Goal: Find specific page/section: Find specific page/section

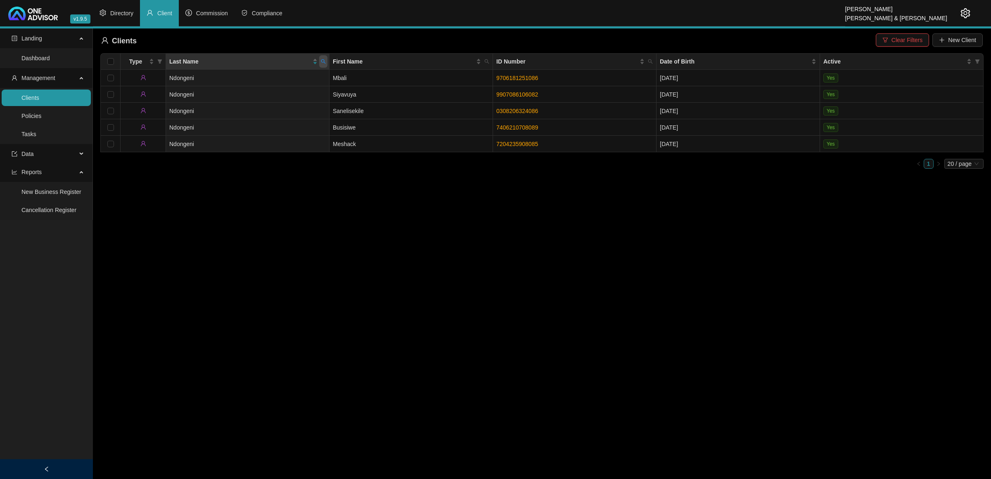
click at [325, 63] on icon "search" at bounding box center [323, 61] width 5 height 5
click at [292, 81] on input "NDONGENI" at bounding box center [286, 79] width 78 height 13
type input "[PERSON_NAME]"
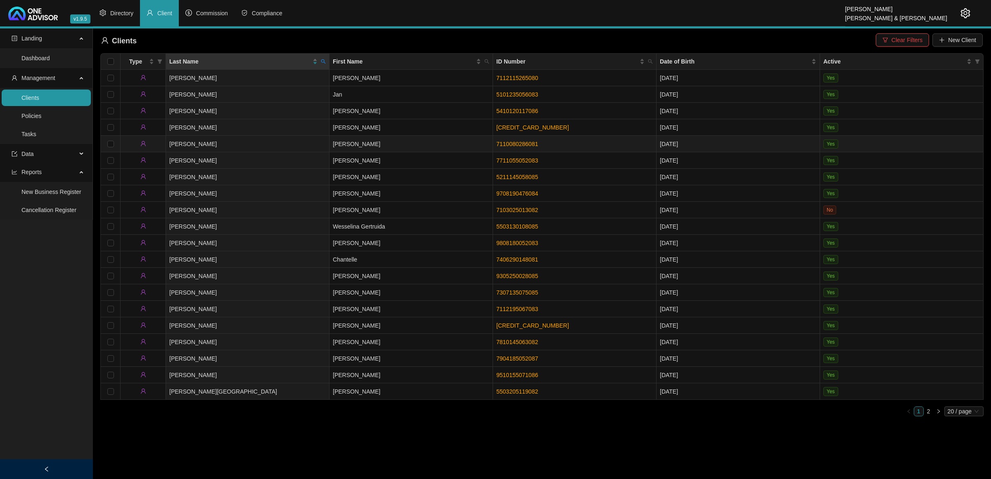
click at [310, 142] on td "[PERSON_NAME]" at bounding box center [248, 144] width 164 height 17
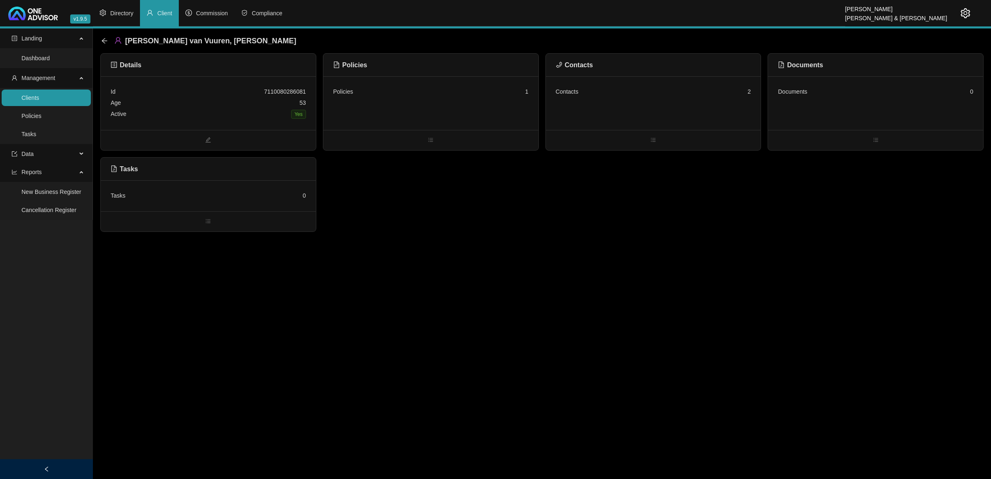
click at [692, 108] on div "Contacts 2" at bounding box center [653, 103] width 215 height 54
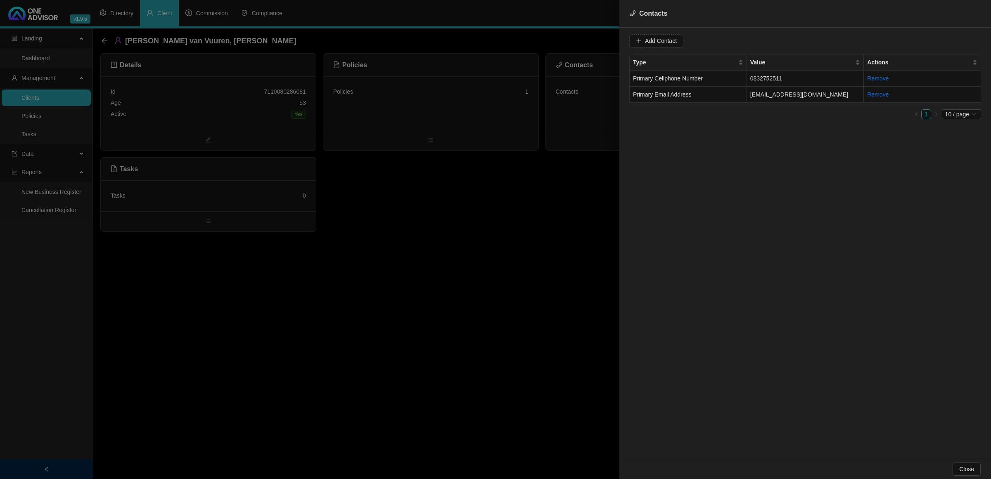
click at [472, 109] on div at bounding box center [495, 239] width 991 height 479
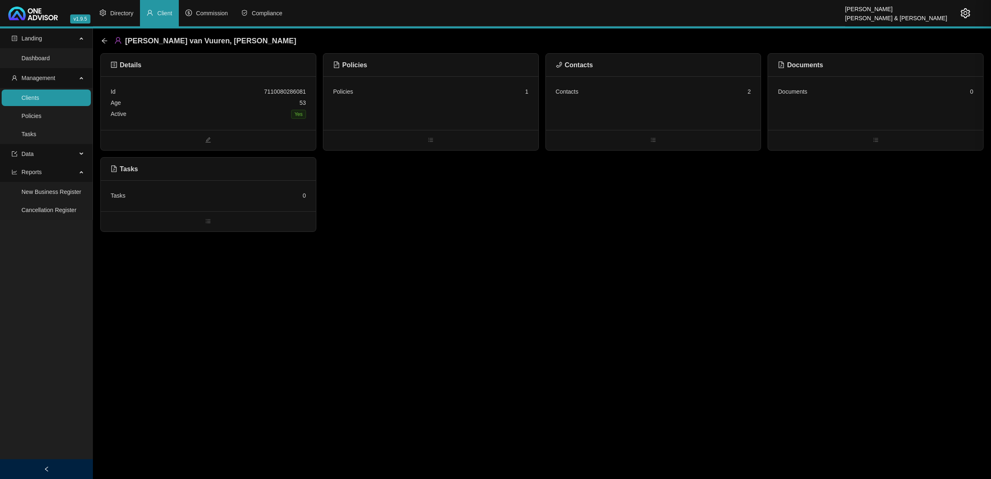
click at [472, 109] on div "Policies 1" at bounding box center [430, 103] width 215 height 54
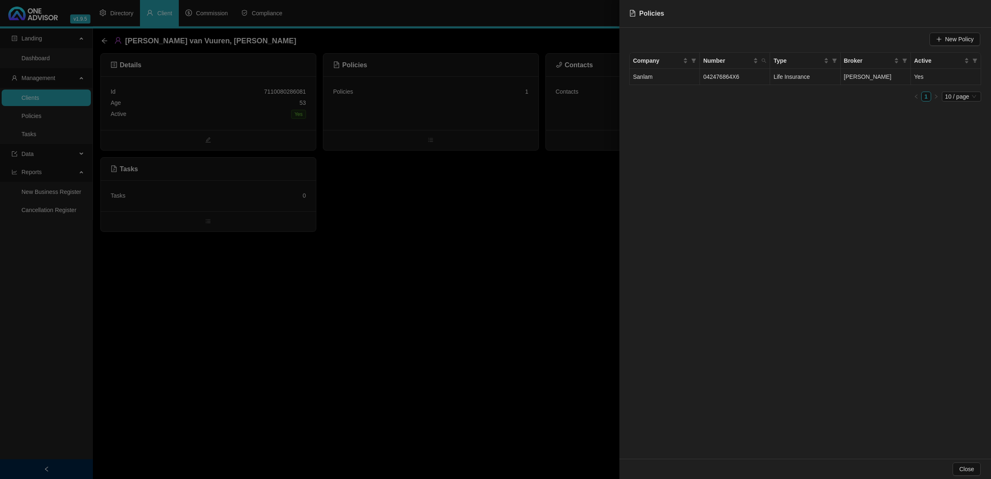
click at [650, 80] on span "Sanlam" at bounding box center [642, 77] width 19 height 7
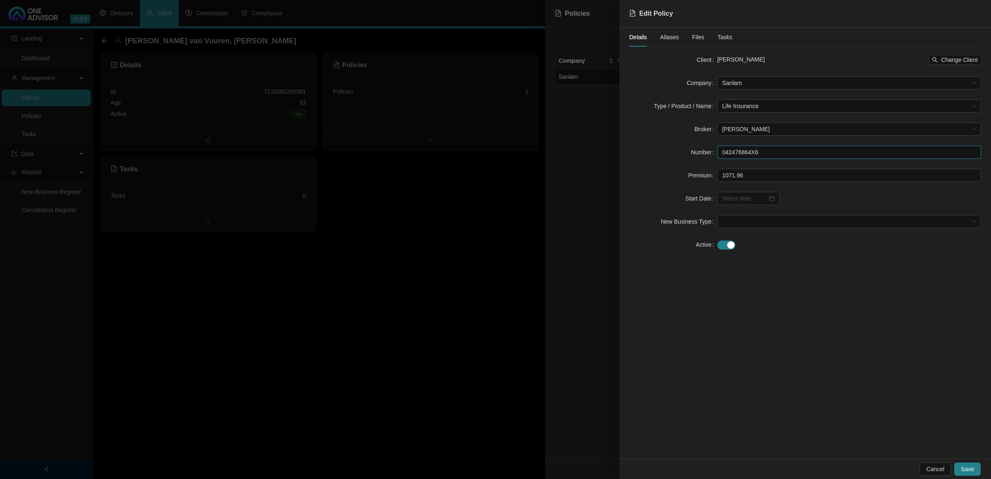
drag, startPoint x: 768, startPoint y: 153, endPoint x: 646, endPoint y: 142, distance: 122.8
click at [646, 142] on form "Client [PERSON_NAME] van Vuuren Change Client Company Sanlam Type / Product / N…" at bounding box center [805, 152] width 352 height 198
click at [425, 222] on div at bounding box center [495, 239] width 991 height 479
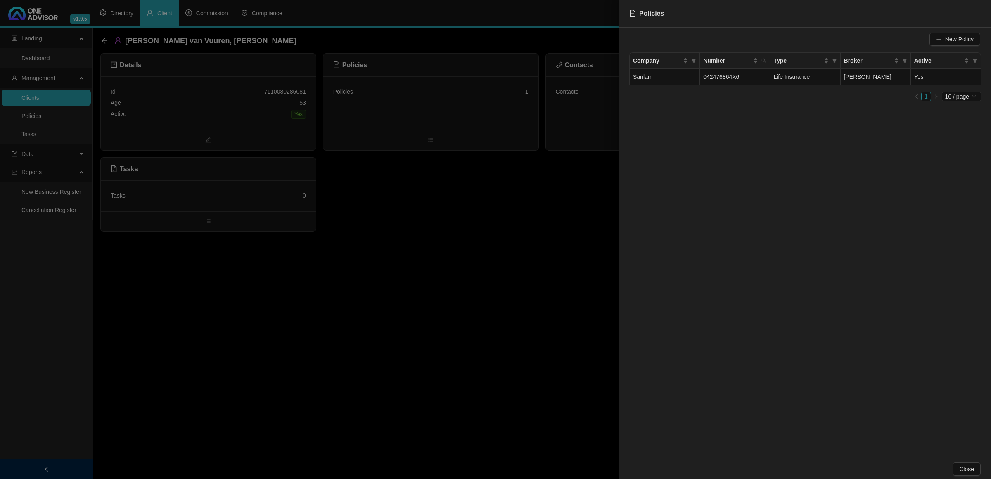
click at [505, 213] on div at bounding box center [495, 239] width 991 height 479
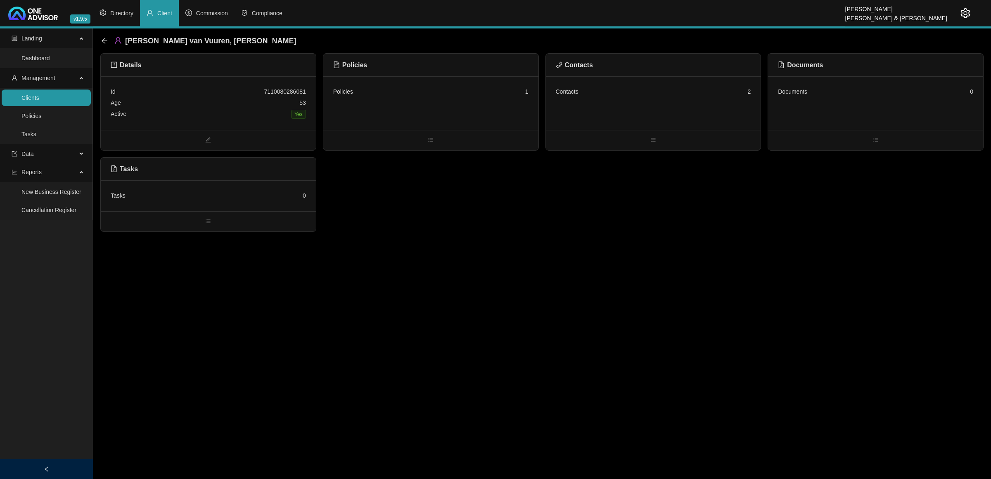
click at [589, 120] on div "Contacts 2" at bounding box center [653, 103] width 215 height 54
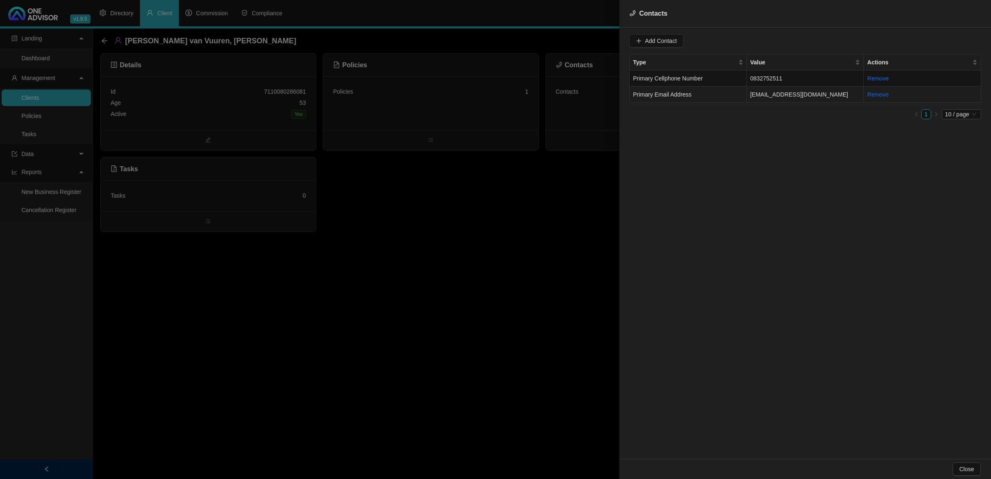
click at [724, 99] on td "Primary Email Address" at bounding box center [688, 95] width 117 height 16
drag, startPoint x: 721, startPoint y: 42, endPoint x: 577, endPoint y: 37, distance: 143.4
click at [577, 37] on div "Contacts Value [EMAIL_ADDRESS][DOMAIN_NAME] Type Primary Email Address Cancel U…" at bounding box center [495, 239] width 991 height 479
click at [420, 267] on div at bounding box center [495, 239] width 991 height 479
